Goal: Find specific page/section: Locate a particular part of the current website

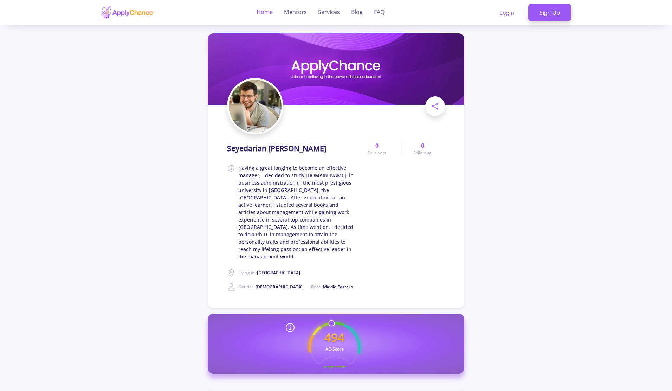
click at [260, 12] on link "Home" at bounding box center [264, 12] width 16 height 25
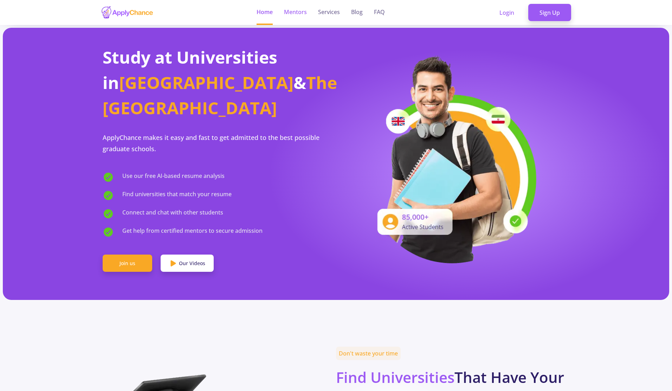
click at [302, 14] on link "Mentors" at bounding box center [295, 12] width 23 height 25
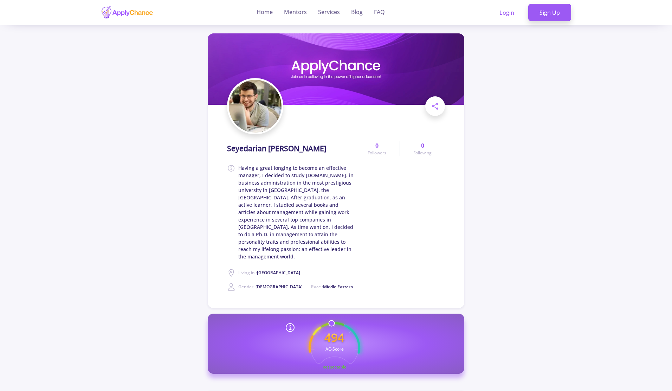
click at [255, 103] on img at bounding box center [255, 106] width 53 height 53
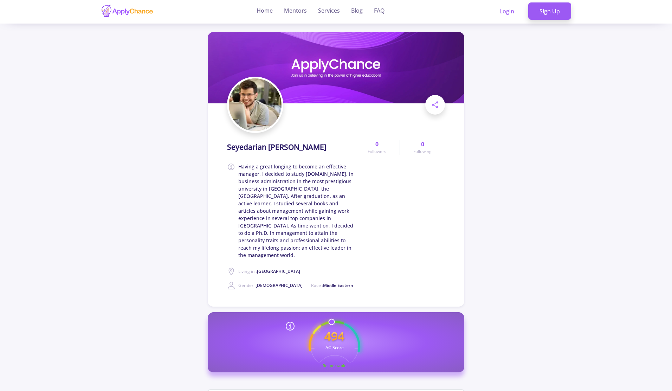
click at [266, 144] on h1 "Seyedarian Roostaie" at bounding box center [276, 147] width 99 height 9
click at [289, 11] on link "Mentors" at bounding box center [295, 11] width 23 height 25
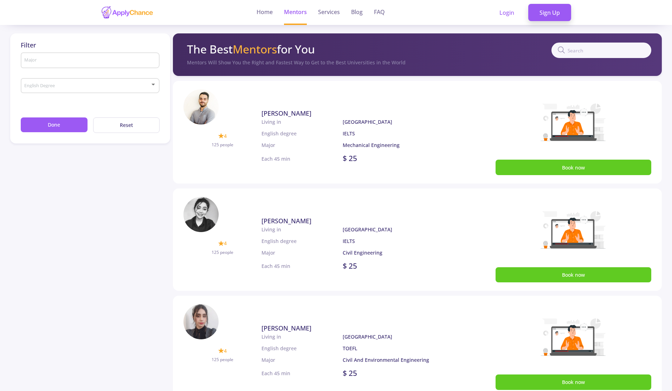
click at [611, 57] on input "text" at bounding box center [601, 49] width 100 height 15
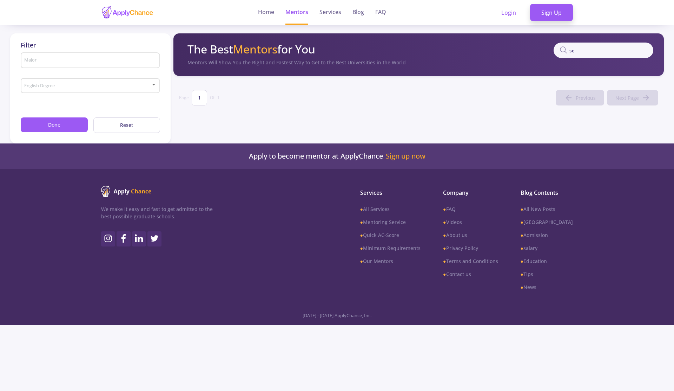
type input "s"
type input "r"
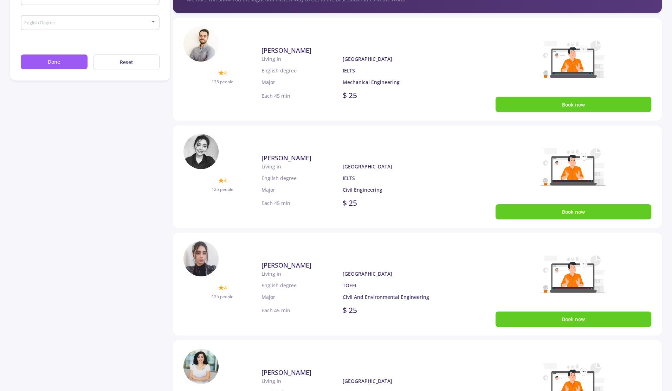
scroll to position [63, 0]
click at [127, 226] on div "Filter Major English Degree Done Reset" at bounding box center [91, 281] width 163 height 622
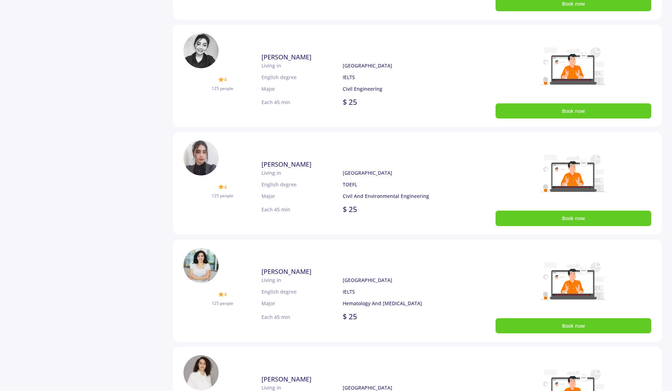
scroll to position [0, 0]
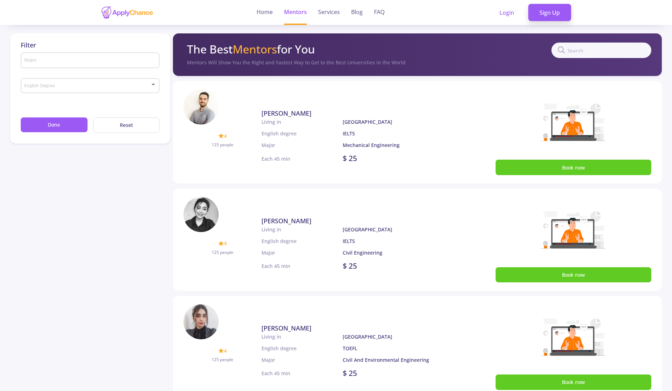
click at [284, 112] on span "[PERSON_NAME]" at bounding box center [286, 113] width 50 height 8
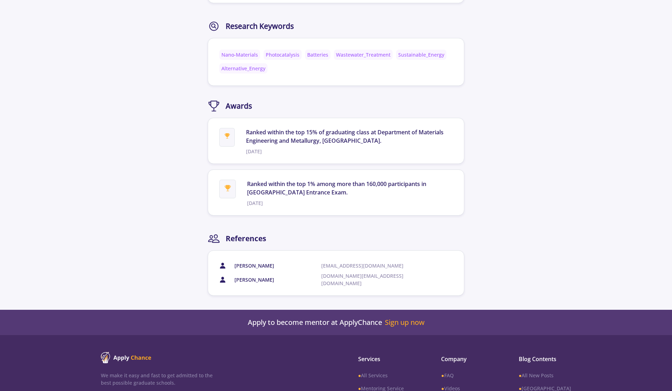
scroll to position [1454, 0]
